Goal: Task Accomplishment & Management: Manage account settings

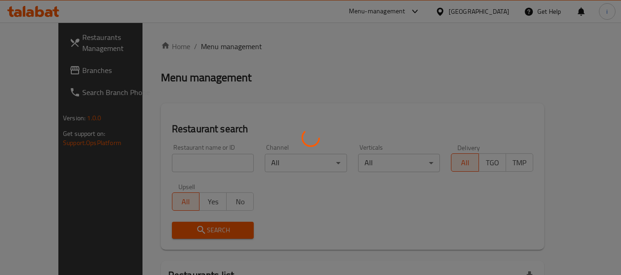
click at [50, 70] on div at bounding box center [310, 137] width 621 height 275
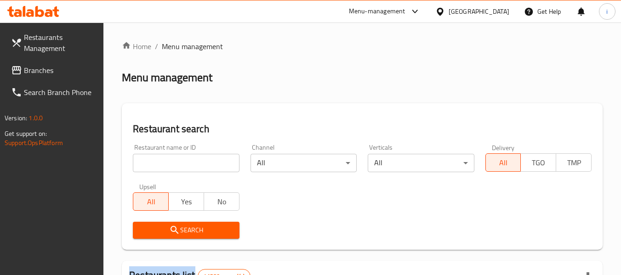
click at [50, 70] on div at bounding box center [310, 137] width 621 height 275
click at [50, 70] on span "Branches" at bounding box center [60, 70] width 73 height 11
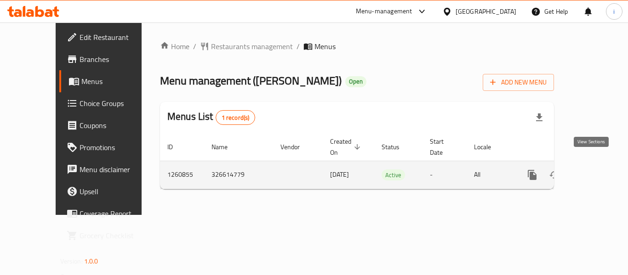
click at [593, 170] on icon "enhanced table" at bounding box center [598, 175] width 11 height 11
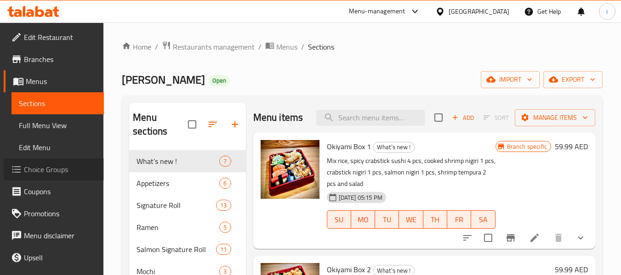
click at [65, 172] on span "Choice Groups" at bounding box center [60, 169] width 73 height 11
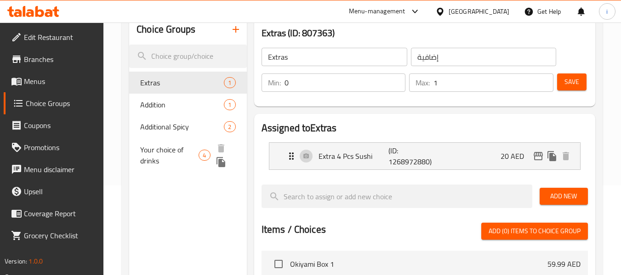
scroll to position [92, 0]
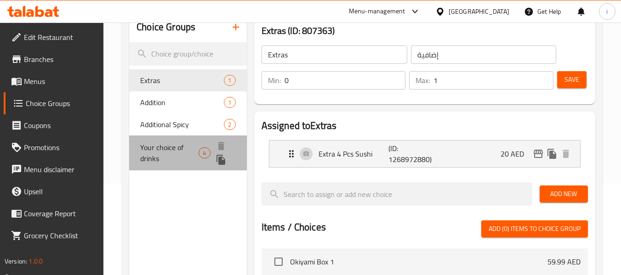
click at [172, 152] on span "Your choice of drinks" at bounding box center [169, 153] width 58 height 22
type input "Your choice of drinks"
type input "اختيارك للمشروبات"
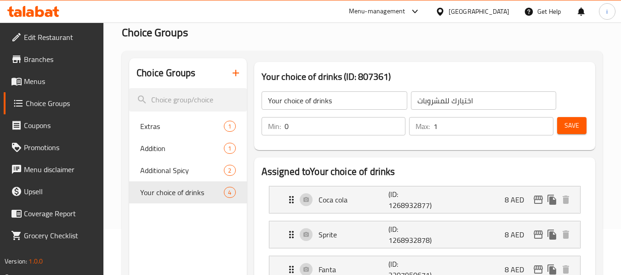
scroll to position [138, 0]
